Goal: Register for event/course

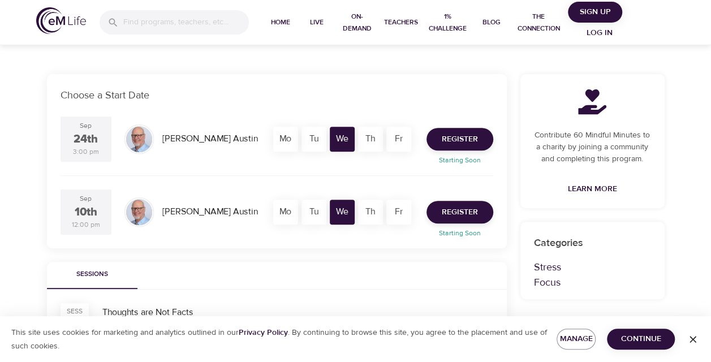
scroll to position [189, 0]
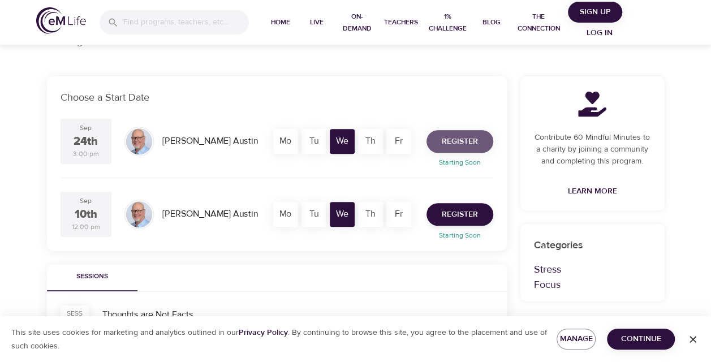
click at [449, 141] on span "Register" at bounding box center [459, 142] width 36 height 14
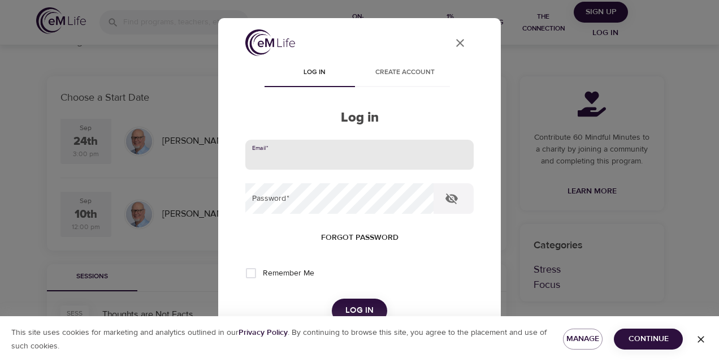
click at [330, 158] on input "email" at bounding box center [359, 155] width 228 height 31
drag, startPoint x: 327, startPoint y: 162, endPoint x: 278, endPoint y: 159, distance: 49.2
click at [278, 159] on input "[EMAIL_ADDRESS][DOMAIN_NAME]" at bounding box center [359, 155] width 228 height 31
type input "[EMAIL_ADDRESS][US_STATE][DOMAIN_NAME]"
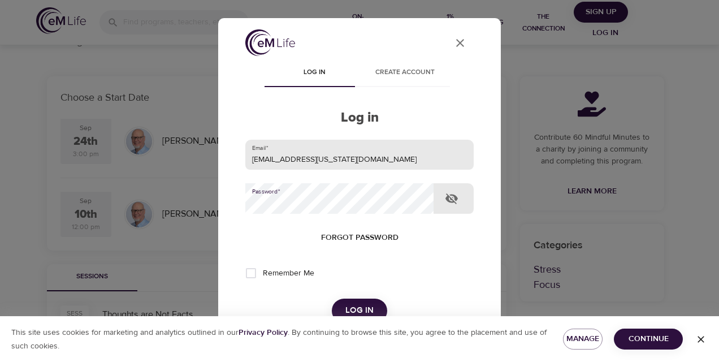
click at [332, 298] on button "Log in" at bounding box center [359, 310] width 55 height 24
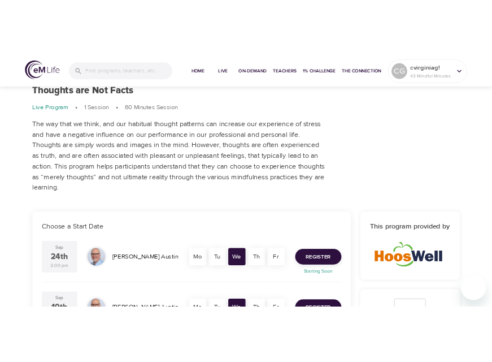
scroll to position [37, 0]
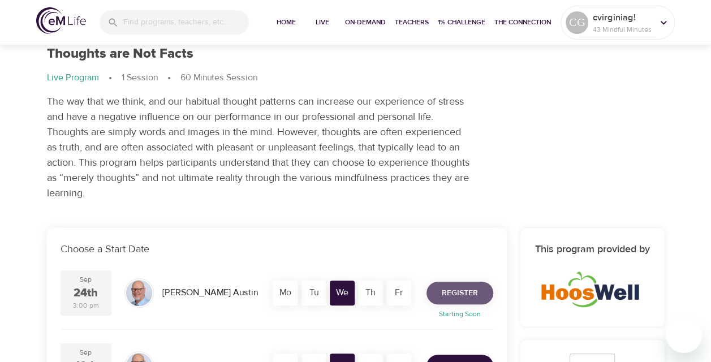
click at [459, 296] on span "Register" at bounding box center [459, 293] width 36 height 14
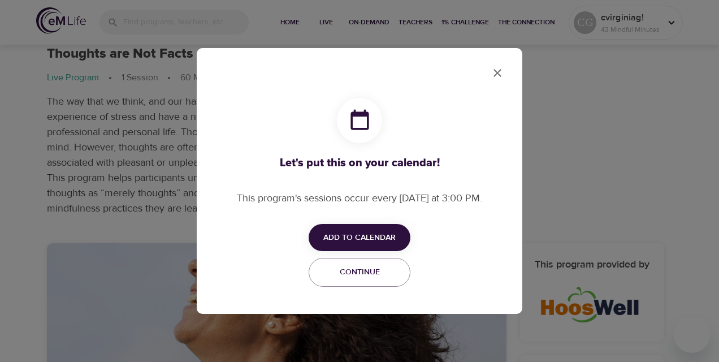
checkbox input "true"
click at [387, 234] on span "Add to Calendar" at bounding box center [359, 238] width 72 height 14
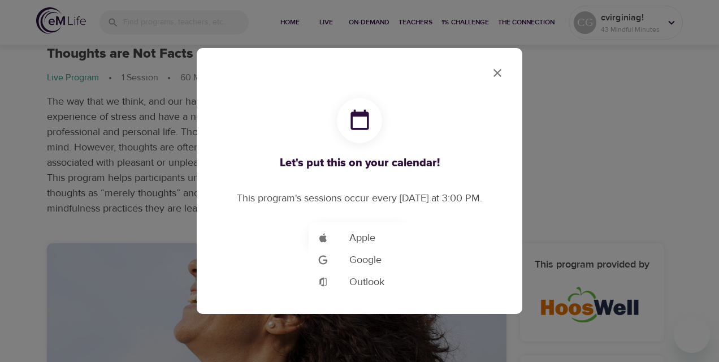
click at [367, 281] on span "Outlook" at bounding box center [366, 281] width 35 height 15
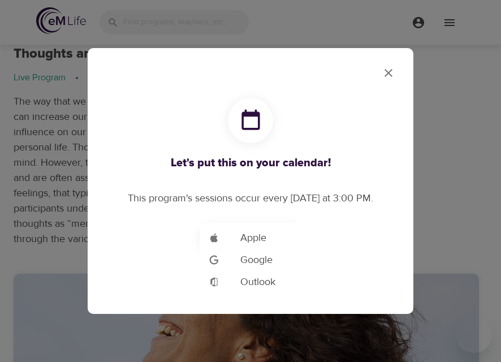
click at [390, 72] on div at bounding box center [250, 181] width 501 height 362
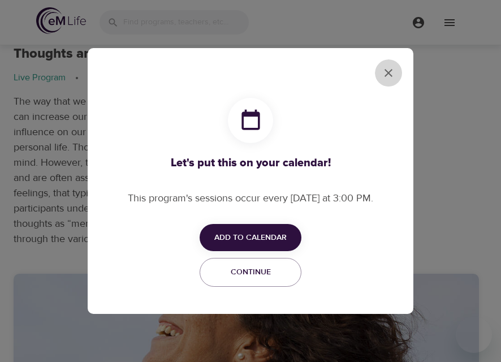
click at [387, 72] on icon "close" at bounding box center [388, 73] width 8 height 8
